Goal: Information Seeking & Learning: Learn about a topic

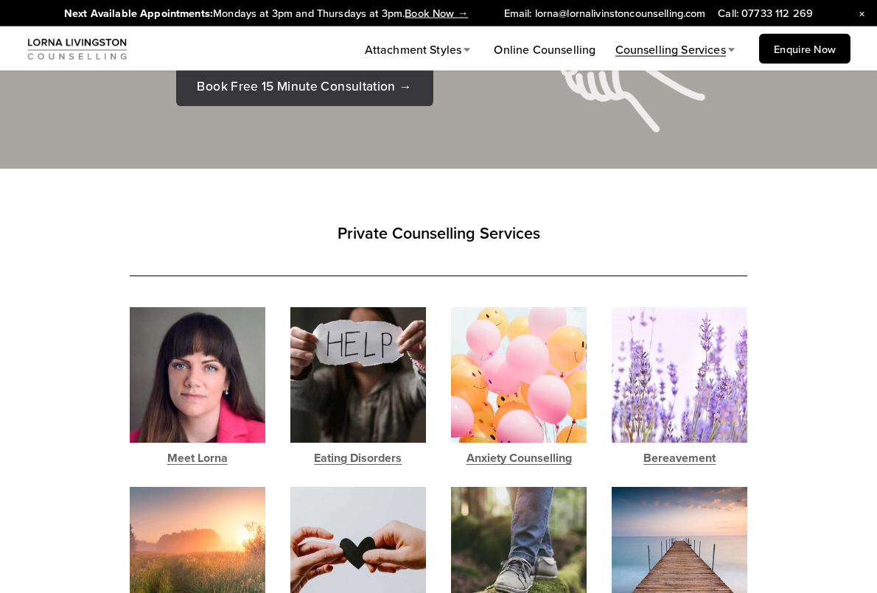
scroll to position [4816, 0]
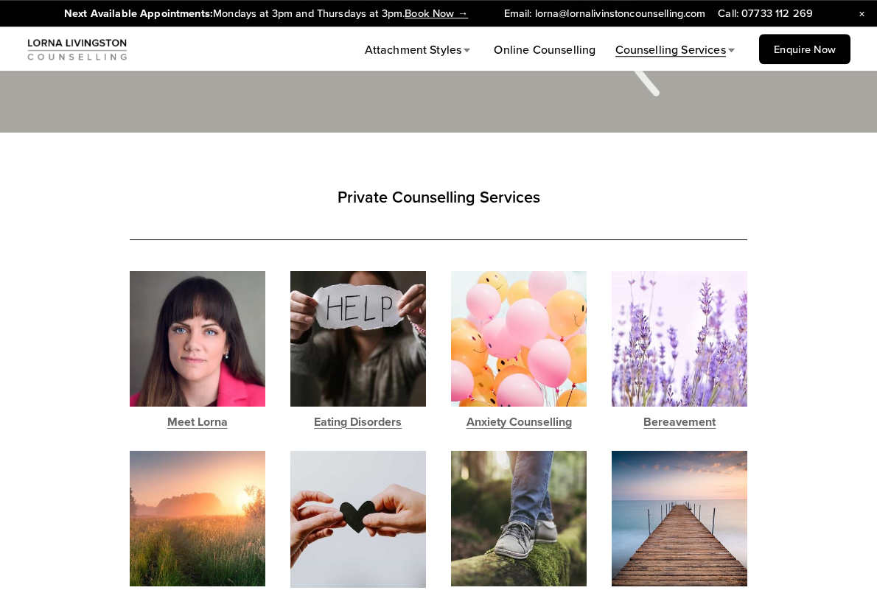
click at [192, 413] on link "Meet [PERSON_NAME]﻿" at bounding box center [198, 422] width 136 height 19
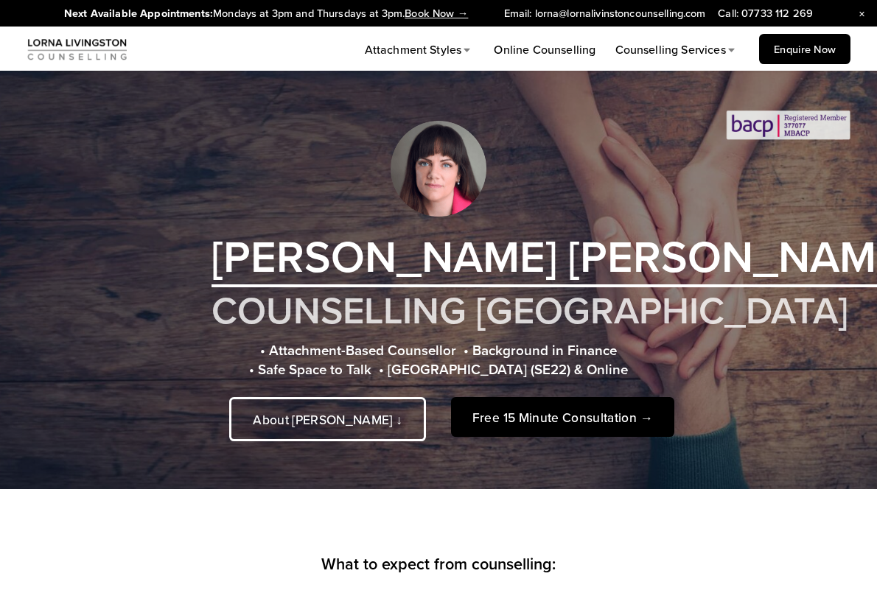
click at [0, 0] on span "Bereavement Counselling" at bounding box center [0, 0] width 0 height 0
